Goal: Task Accomplishment & Management: Complete application form

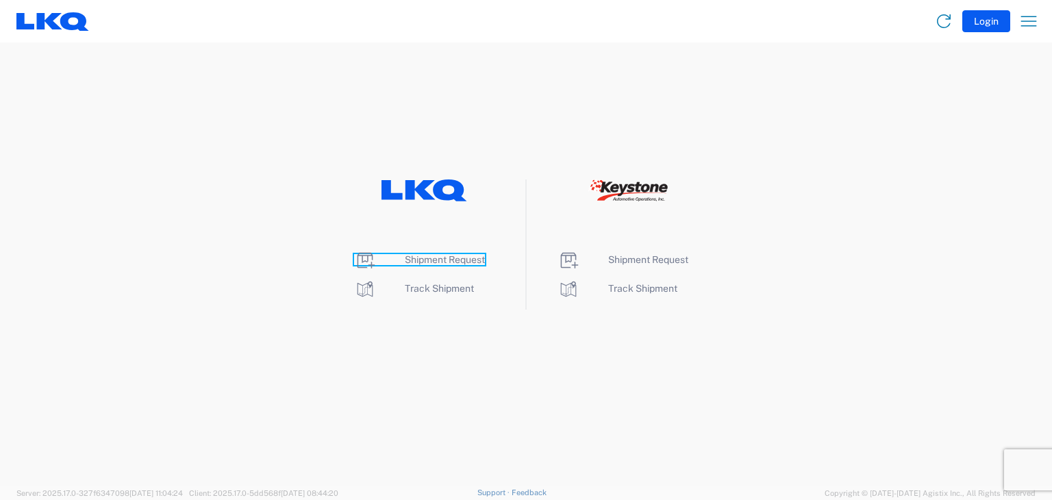
click at [461, 259] on span "Shipment Request" at bounding box center [445, 259] width 80 height 11
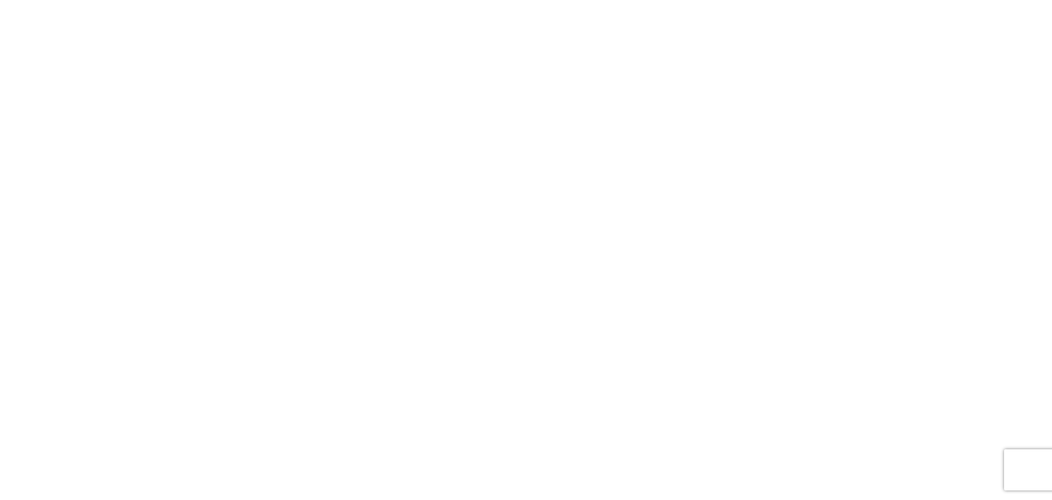
click at [630, 264] on agx-forms-root at bounding box center [526, 250] width 1052 height 500
